Goal: Information Seeking & Learning: Learn about a topic

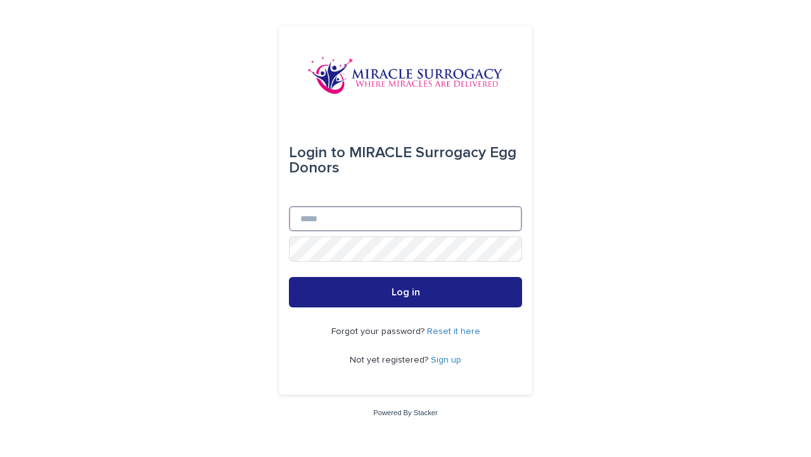
click at [393, 222] on input "Email" at bounding box center [405, 218] width 233 height 25
type input "**********"
click at [289, 277] on button "Log in" at bounding box center [405, 292] width 233 height 30
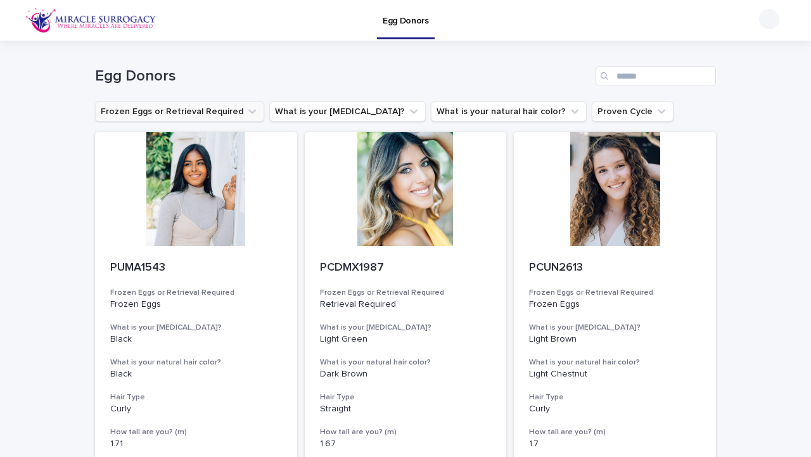
click at [226, 113] on button "Frozen Eggs or Retrieval Required" at bounding box center [179, 111] width 169 height 20
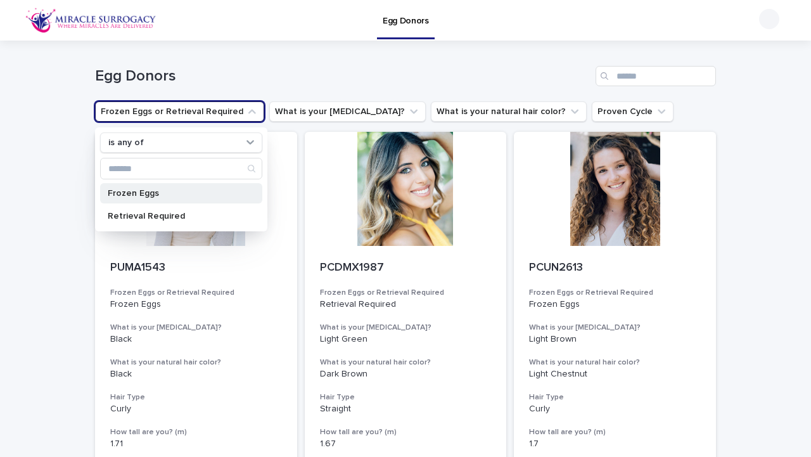
click at [210, 196] on p "Frozen Eggs" at bounding box center [175, 193] width 134 height 9
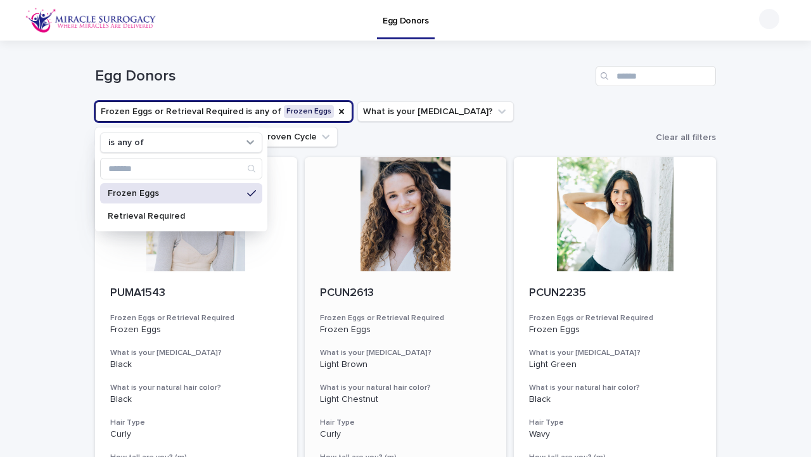
scroll to position [1, 0]
click at [434, 83] on h1 "Egg Donors" at bounding box center [343, 76] width 496 height 18
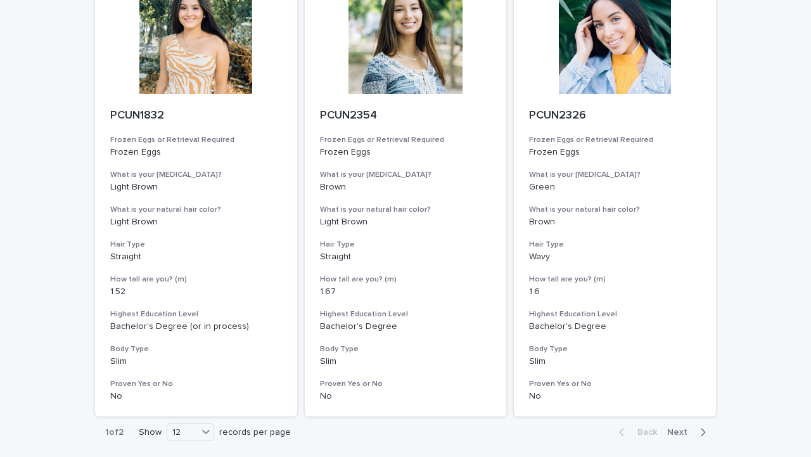
scroll to position [1603, 0]
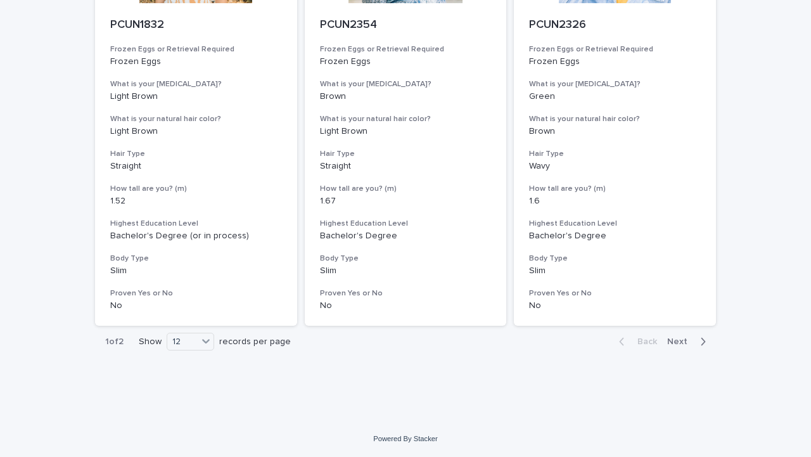
click at [682, 344] on span "Next" at bounding box center [681, 341] width 28 height 9
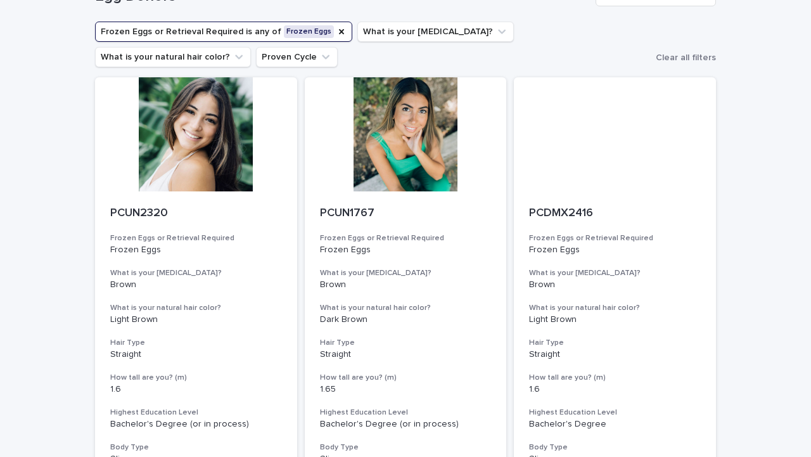
scroll to position [2, 0]
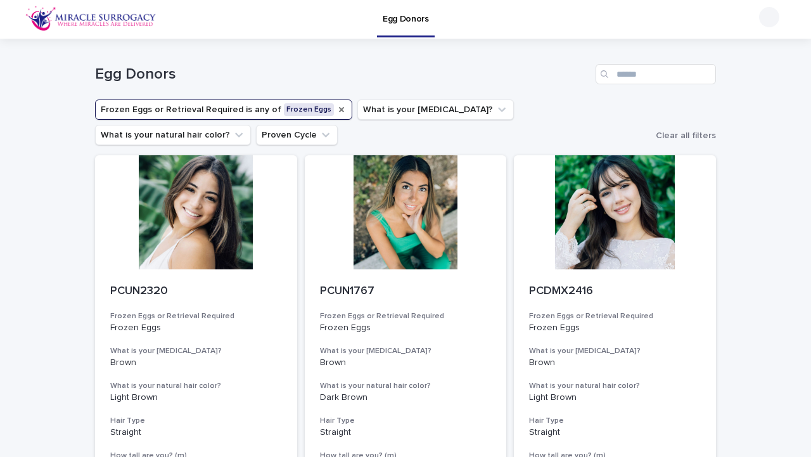
click at [339, 112] on icon "Frozen Eggs or Retrieval Required" at bounding box center [341, 109] width 5 height 5
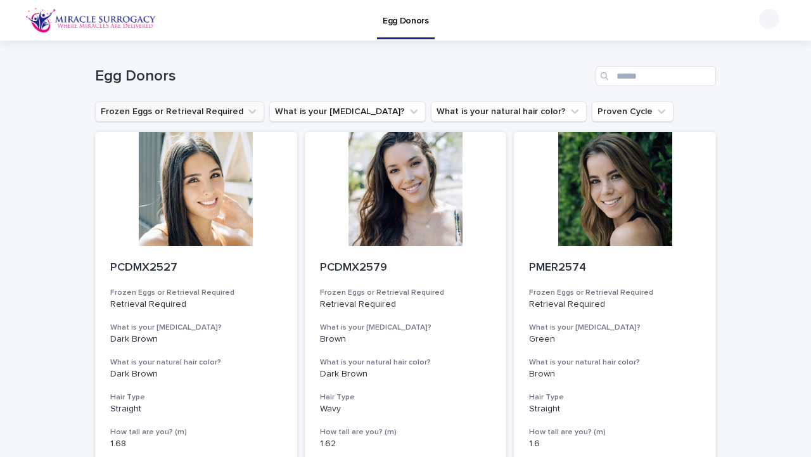
click at [225, 114] on button "Frozen Eggs or Retrieval Required" at bounding box center [179, 111] width 169 height 20
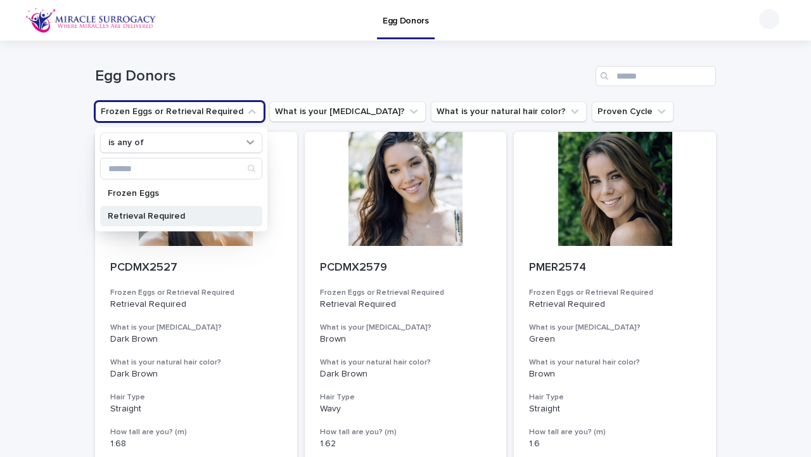
click at [222, 214] on p "Retrieval Required" at bounding box center [175, 216] width 134 height 9
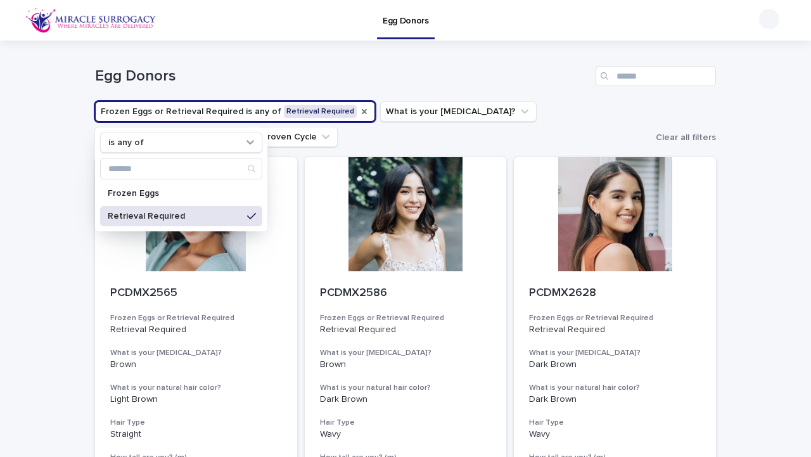
click at [406, 72] on h1 "Egg Donors" at bounding box center [343, 76] width 496 height 18
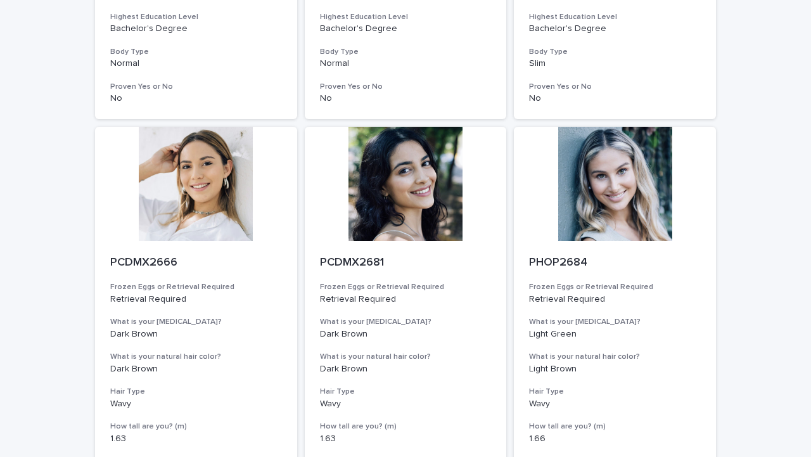
scroll to position [1603, 0]
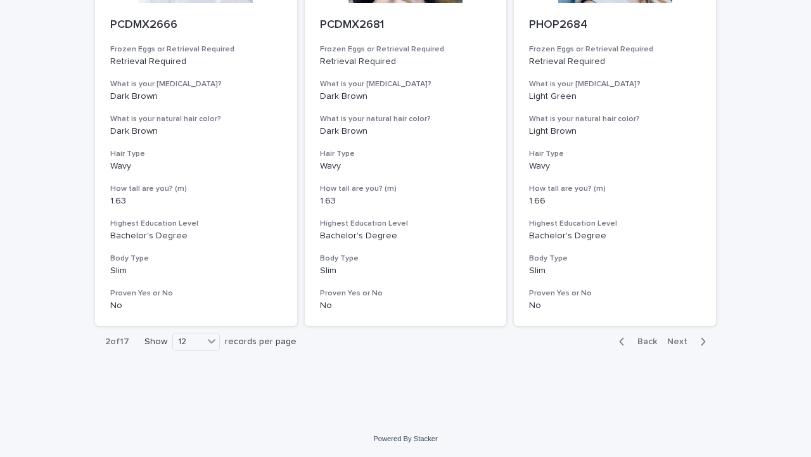
click at [687, 340] on span "Next" at bounding box center [681, 341] width 28 height 9
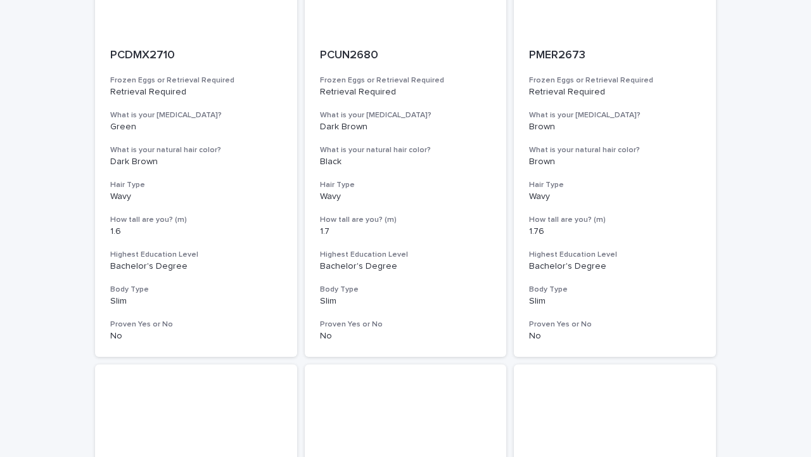
scroll to position [1603, 0]
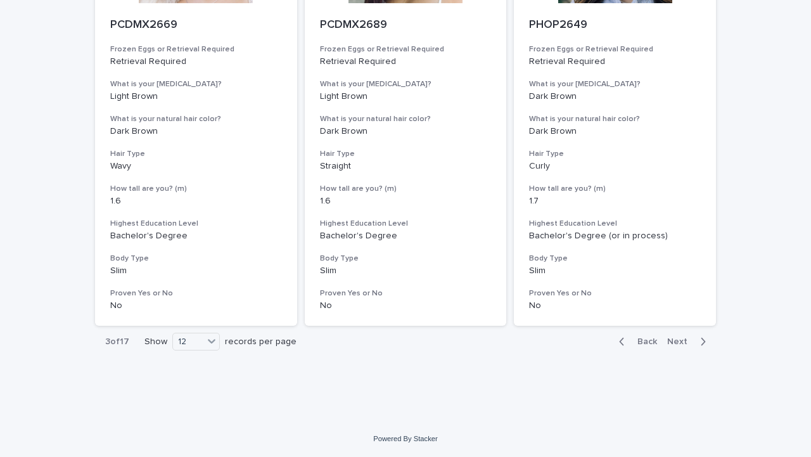
click at [689, 338] on span "Next" at bounding box center [681, 341] width 28 height 9
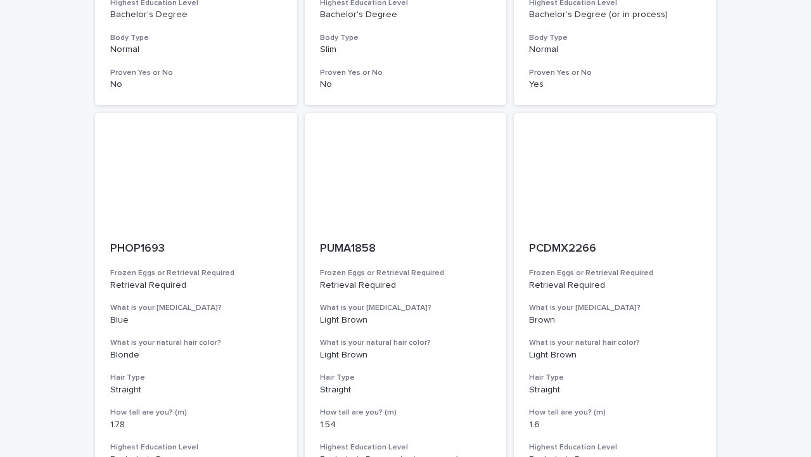
scroll to position [1603, 0]
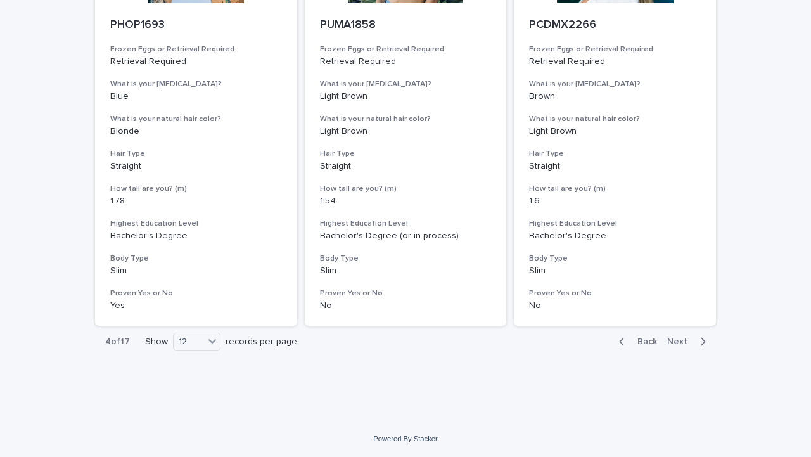
click at [688, 342] on span "Next" at bounding box center [681, 341] width 28 height 9
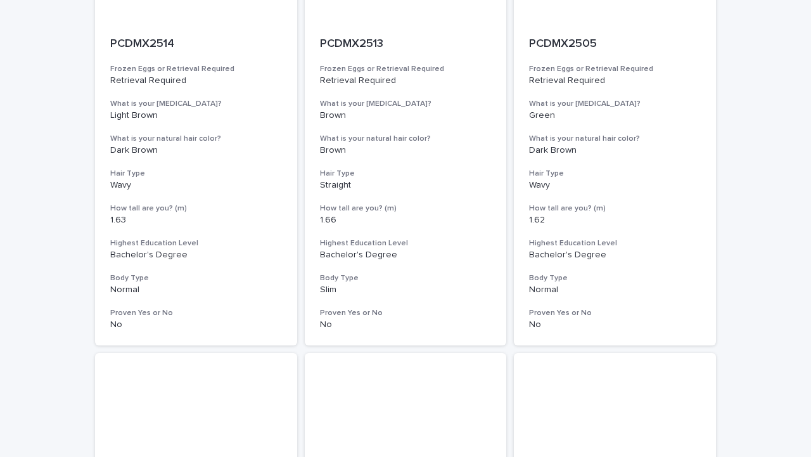
scroll to position [1603, 0]
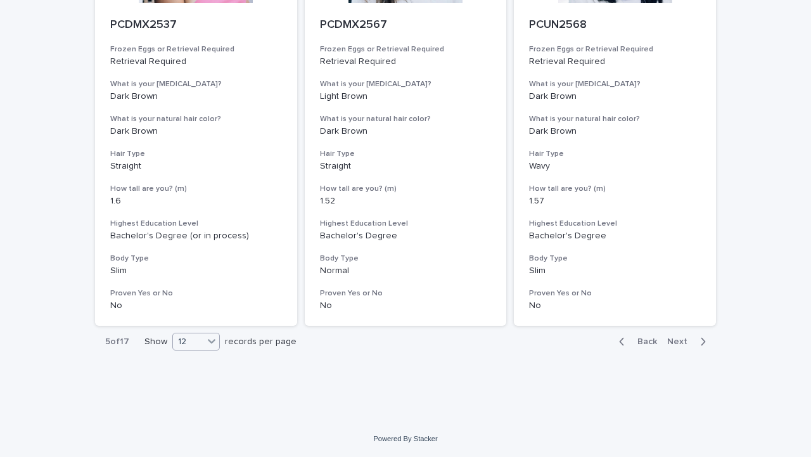
click at [203, 345] on div "12" at bounding box center [188, 341] width 30 height 13
click at [203, 386] on div "36" at bounding box center [197, 388] width 46 height 15
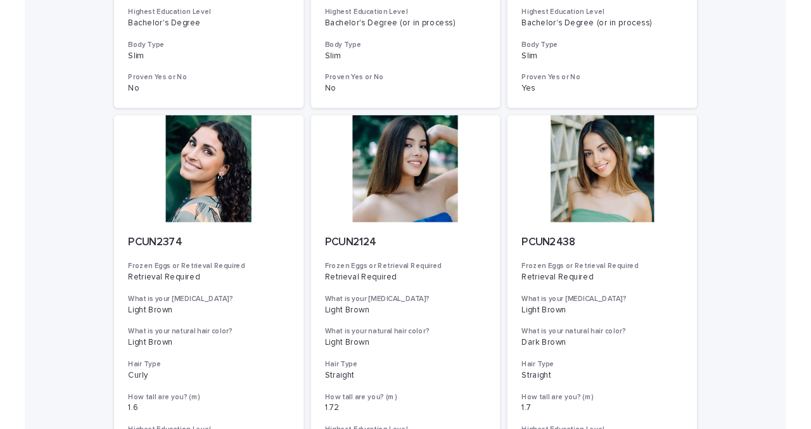
scroll to position [5160, 0]
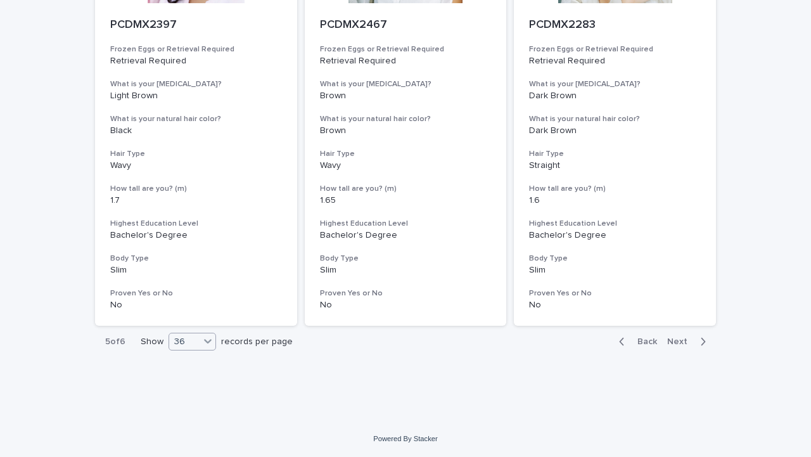
click at [187, 343] on div "36" at bounding box center [184, 341] width 30 height 13
click at [622, 341] on icon "button" at bounding box center [622, 342] width 4 height 8
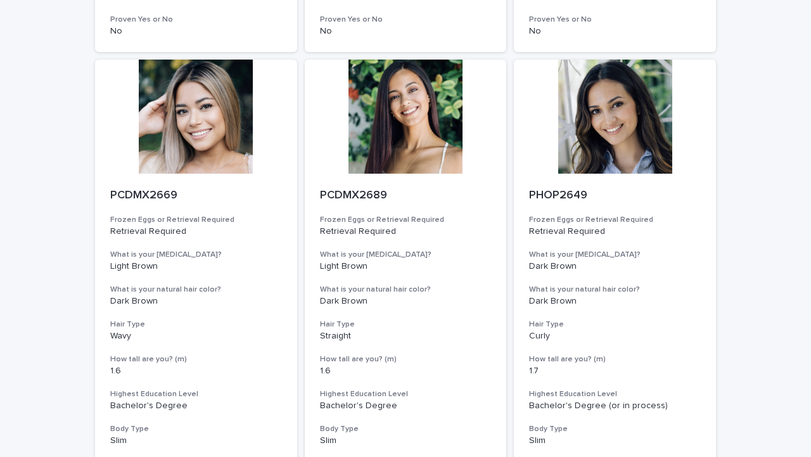
scroll to position [5160, 0]
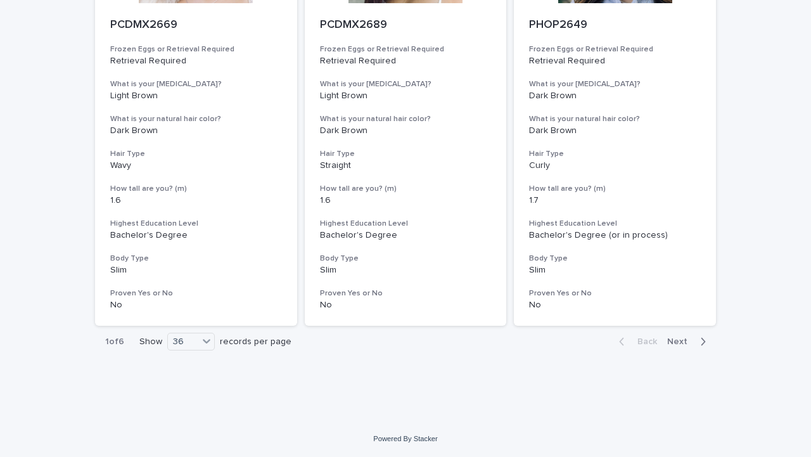
click at [687, 339] on span "Next" at bounding box center [681, 341] width 28 height 9
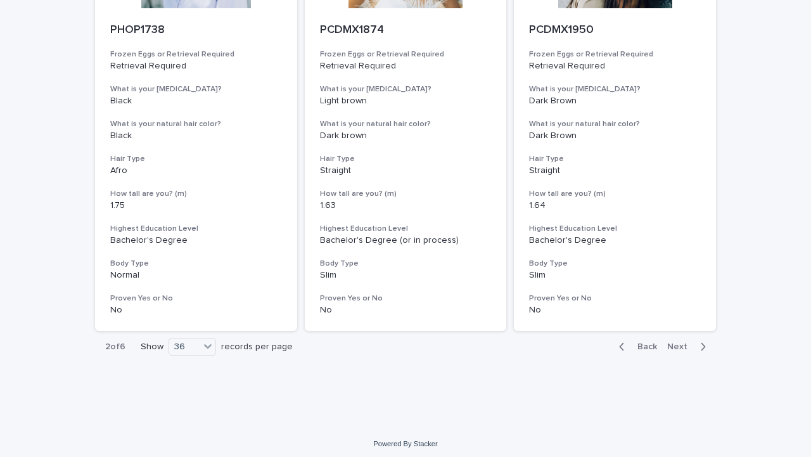
scroll to position [5160, 0]
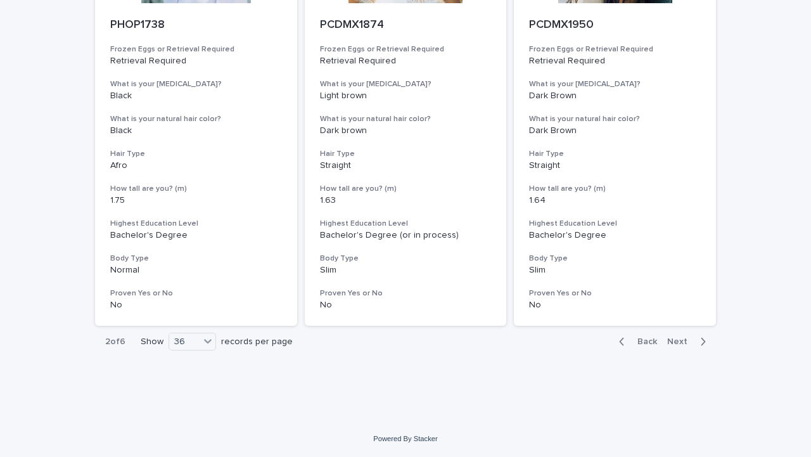
click at [682, 344] on span "Next" at bounding box center [681, 341] width 28 height 9
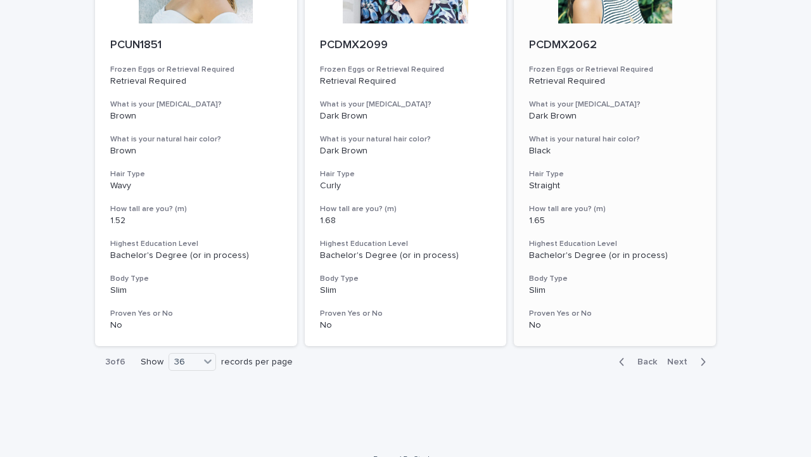
scroll to position [5160, 0]
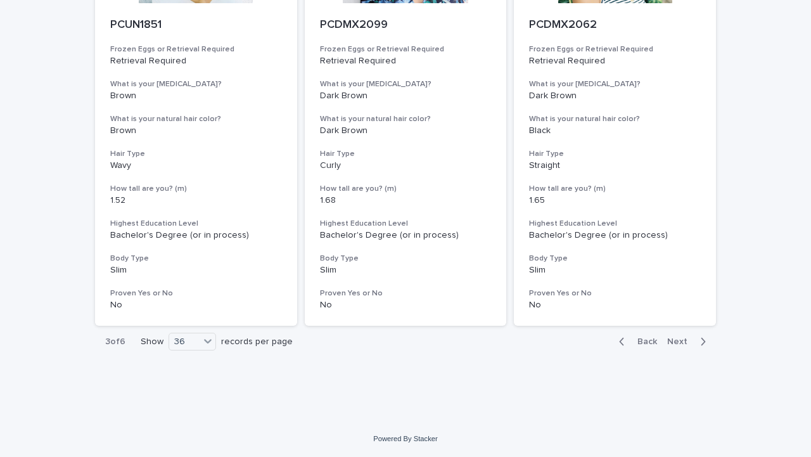
click at [682, 337] on span "Next" at bounding box center [681, 341] width 28 height 9
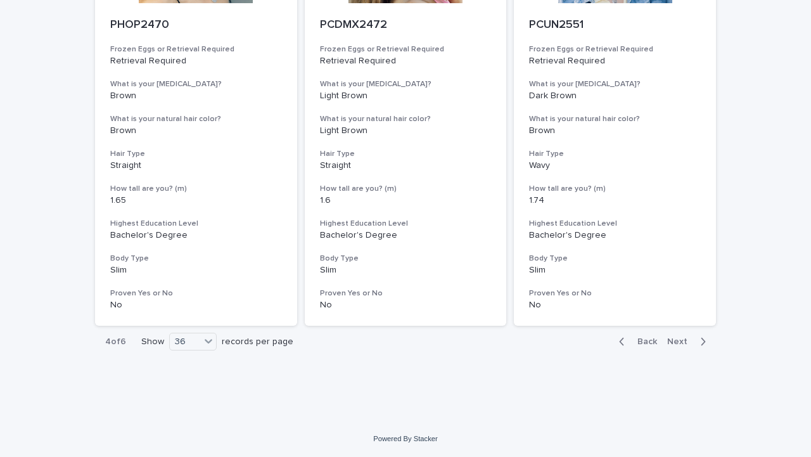
click at [704, 343] on icon "button" at bounding box center [704, 342] width 4 height 8
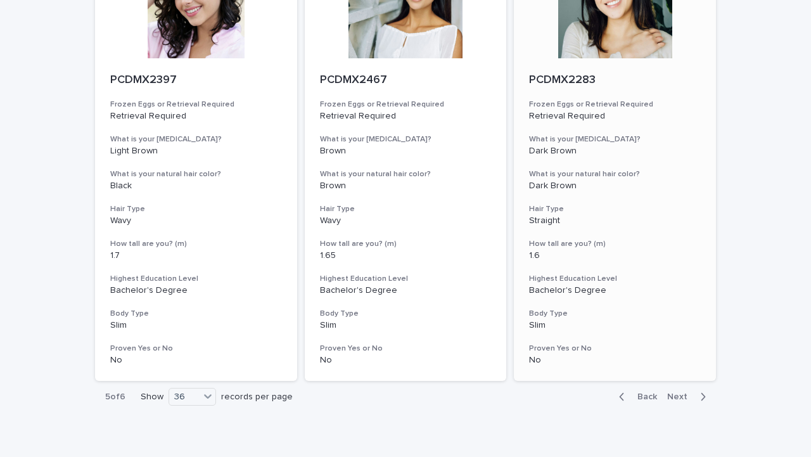
scroll to position [5160, 0]
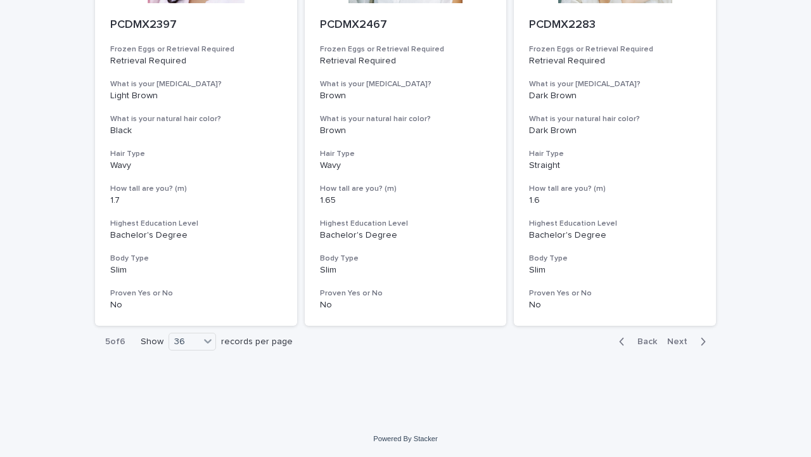
click at [679, 341] on span "Next" at bounding box center [681, 341] width 28 height 9
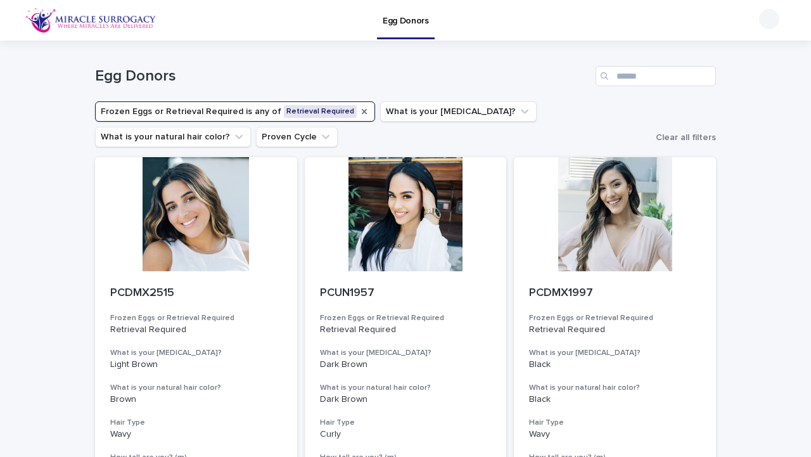
click at [362, 110] on icon "Frozen Eggs or Retrieval Required" at bounding box center [364, 111] width 5 height 5
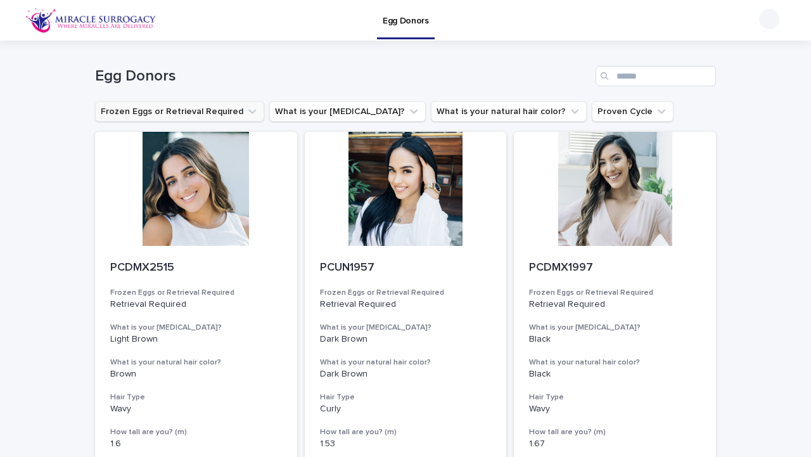
click at [231, 112] on button "Frozen Eggs or Retrieval Required" at bounding box center [179, 111] width 169 height 20
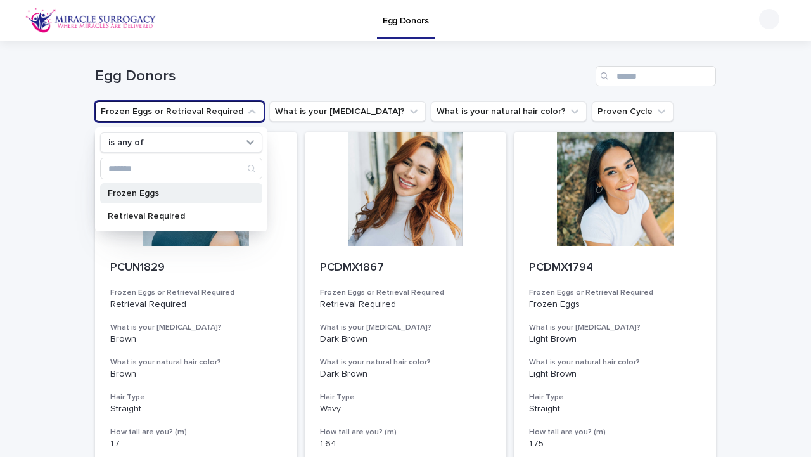
click at [200, 194] on p "Frozen Eggs" at bounding box center [175, 193] width 134 height 9
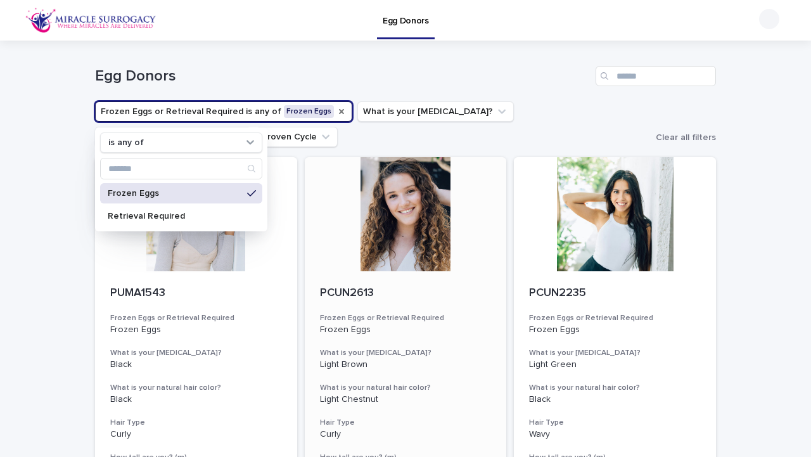
scroll to position [59, 0]
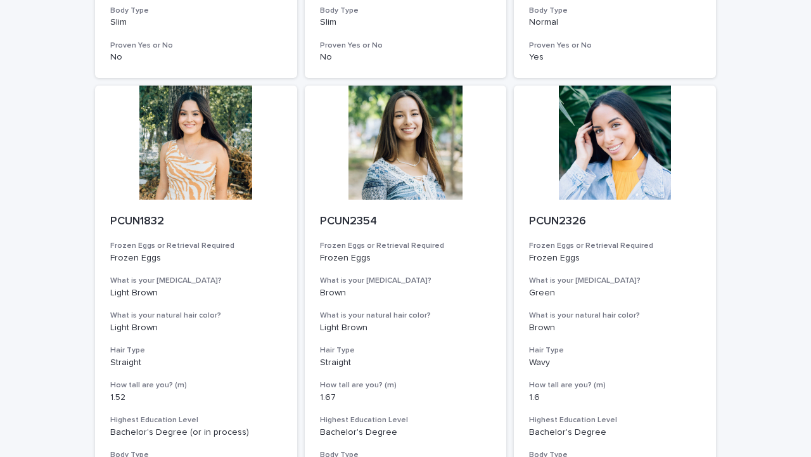
scroll to position [1407, 0]
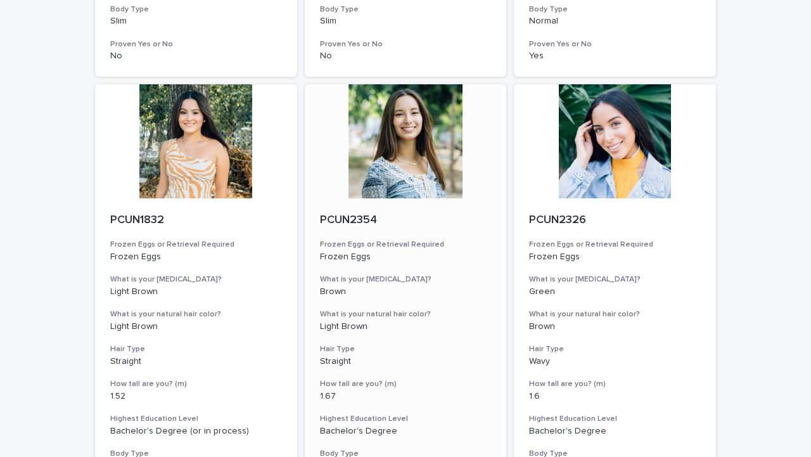
click at [387, 132] on div at bounding box center [406, 141] width 202 height 114
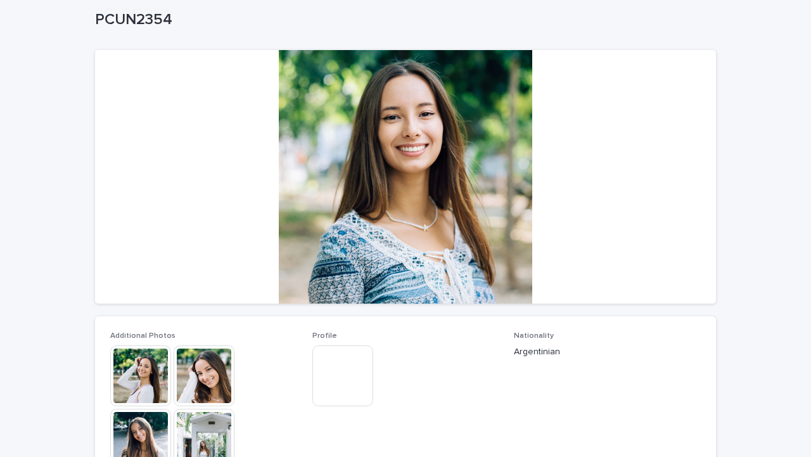
scroll to position [152, 0]
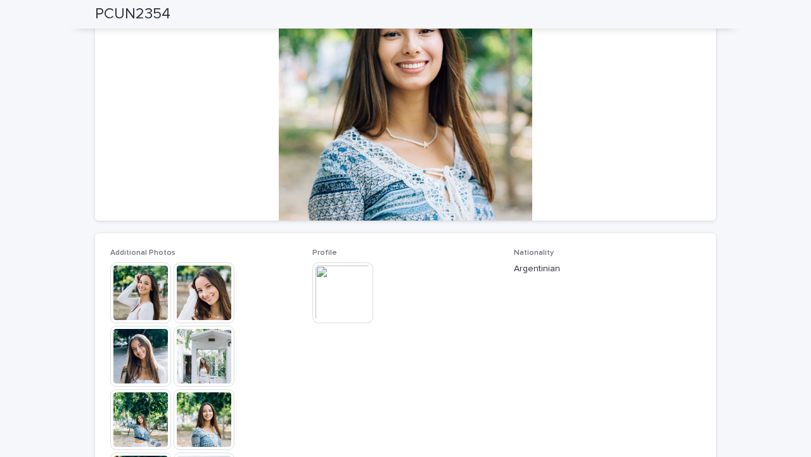
click at [134, 333] on img at bounding box center [140, 356] width 61 height 61
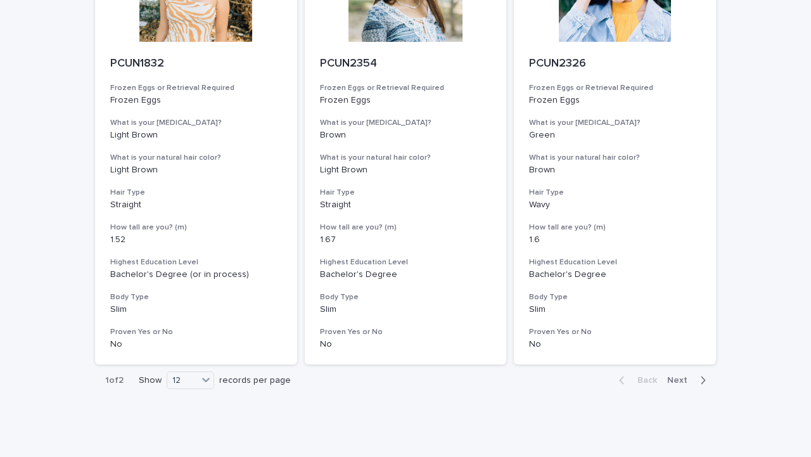
scroll to position [1567, 0]
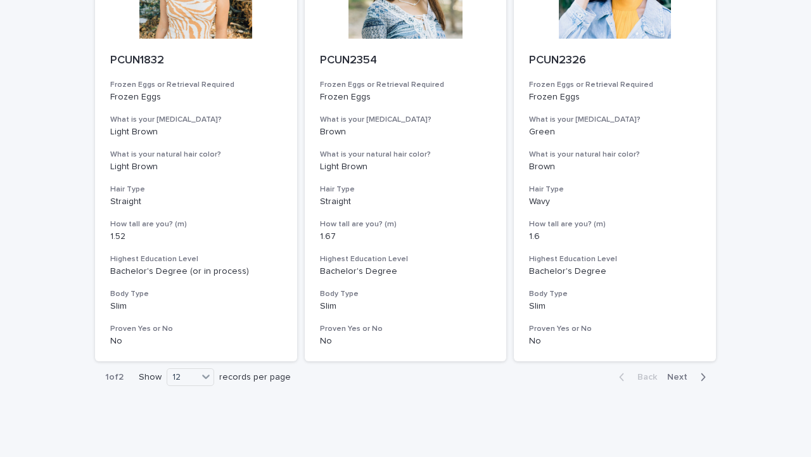
click at [698, 380] on div "button" at bounding box center [700, 376] width 11 height 11
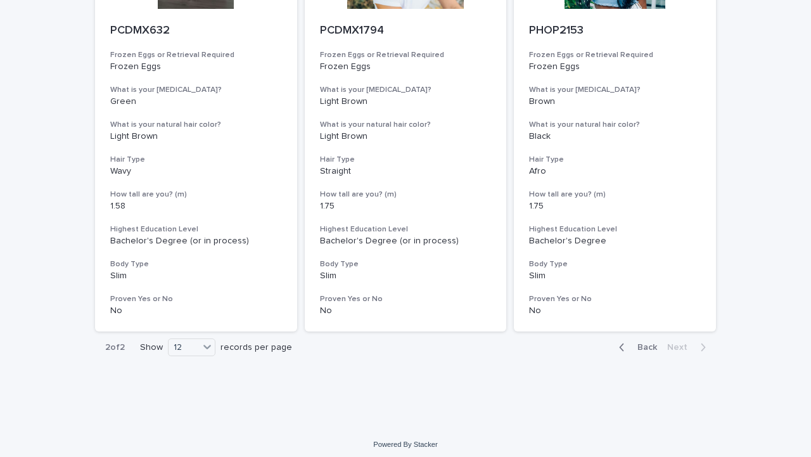
scroll to position [714, 0]
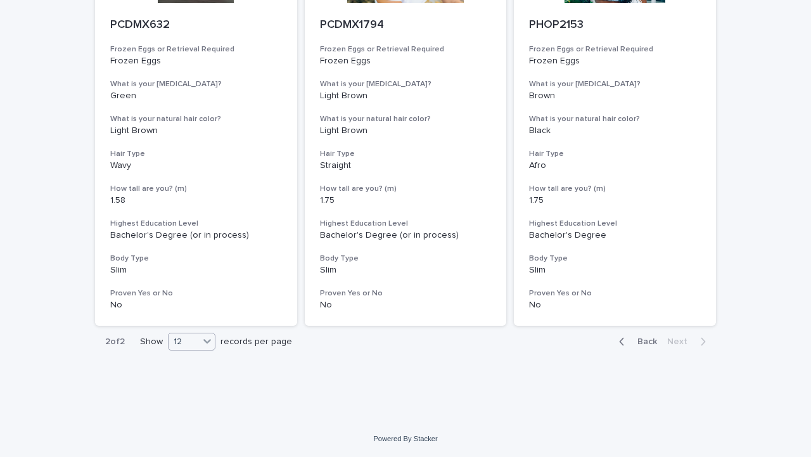
click at [202, 345] on div at bounding box center [207, 340] width 15 height 15
click at [646, 344] on span "Back" at bounding box center [643, 341] width 27 height 9
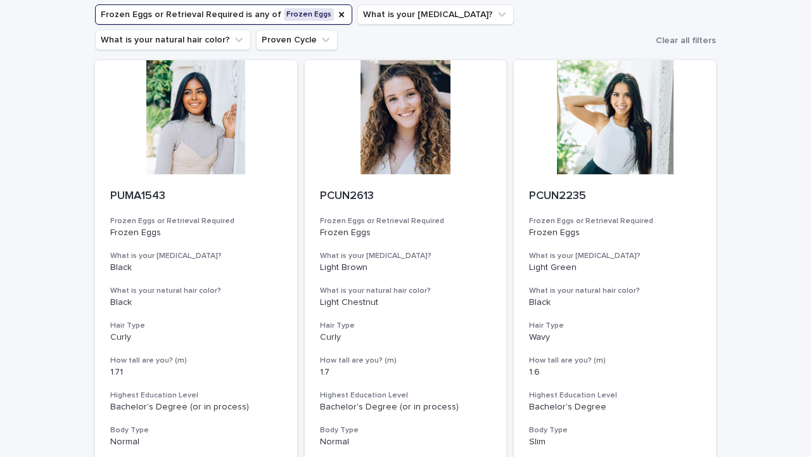
scroll to position [56, 0]
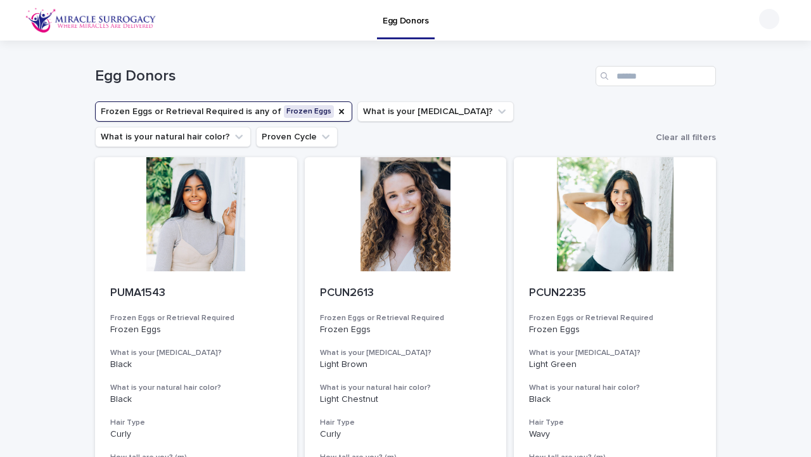
click at [764, 23] on div at bounding box center [769, 19] width 20 height 20
click at [757, 53] on p "Log Out" at bounding box center [757, 55] width 80 height 22
